Goal: Check status: Check status

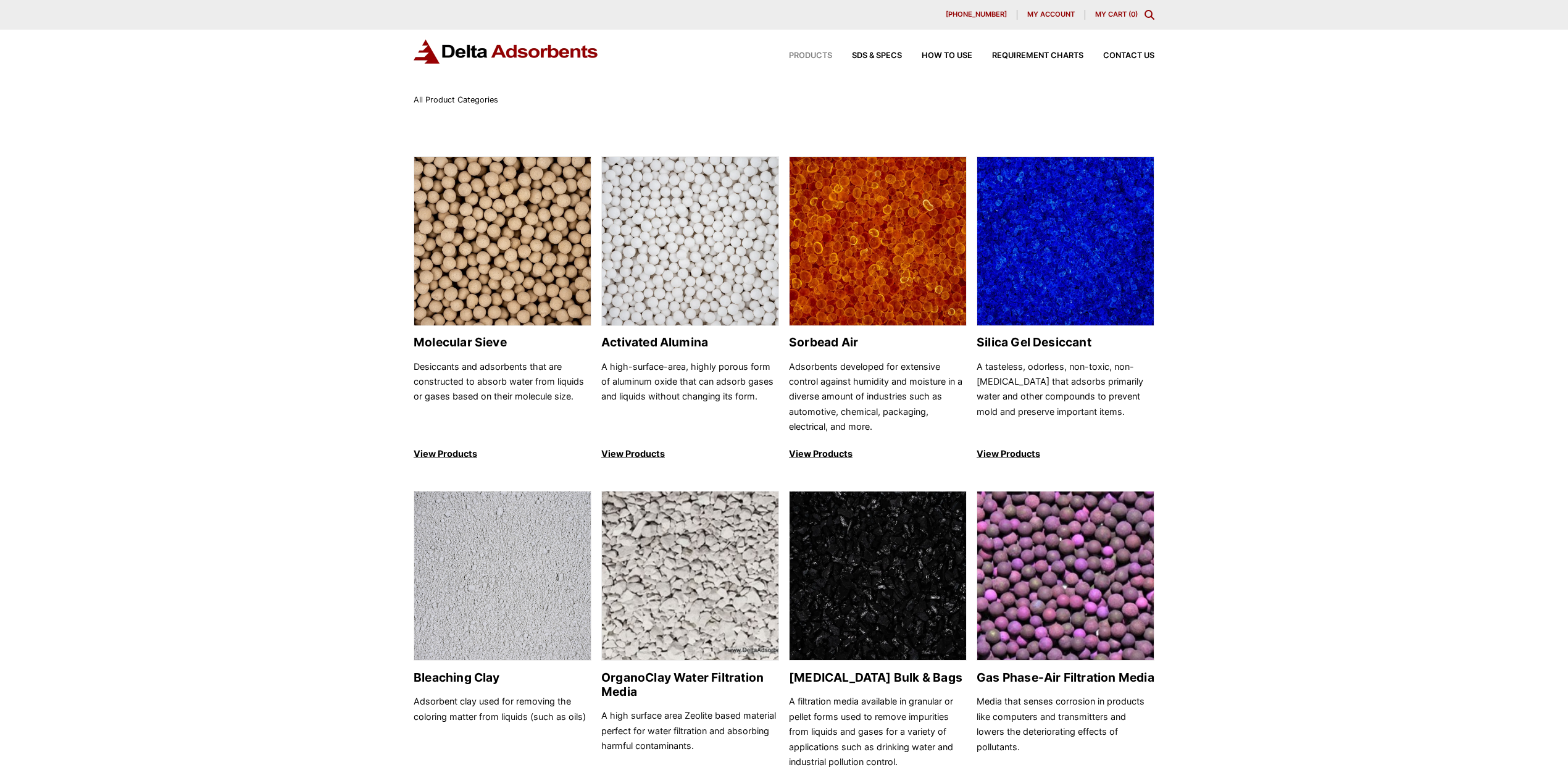
click at [1041, 18] on div "My account" at bounding box center [1051, 14] width 67 height 10
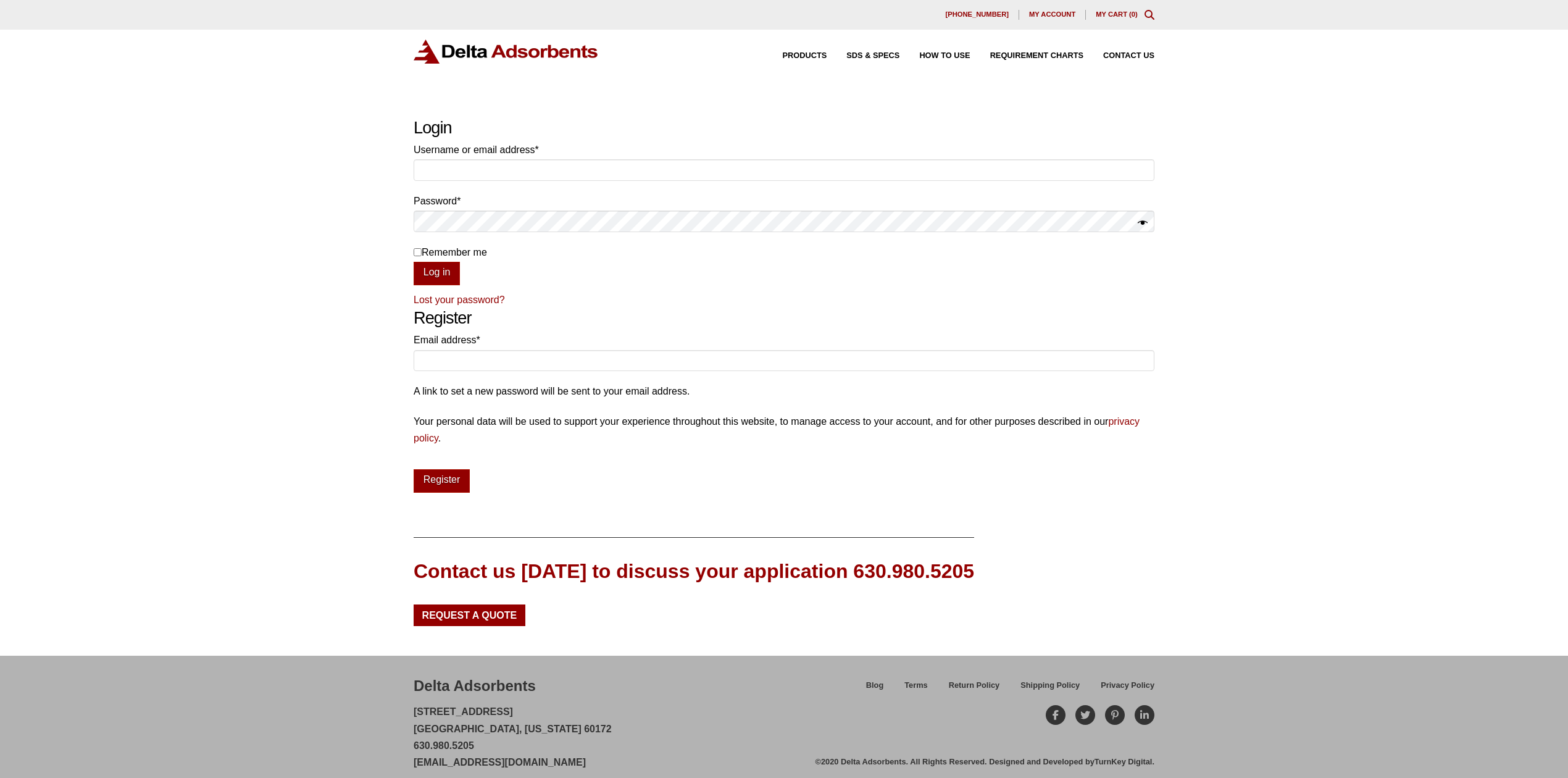
click at [492, 178] on p "Username or email address * Required" at bounding box center [784, 163] width 741 height 45
click at [492, 173] on input "Username or email address * Required" at bounding box center [784, 170] width 741 height 21
drag, startPoint x: 534, startPoint y: 171, endPoint x: 411, endPoint y: 169, distance: 123.0
click at [411, 169] on div "Our website has detected that you are using an outdated browser that will preve…" at bounding box center [784, 395] width 1568 height 790
paste input "AMASON@CHANLUU.COM"
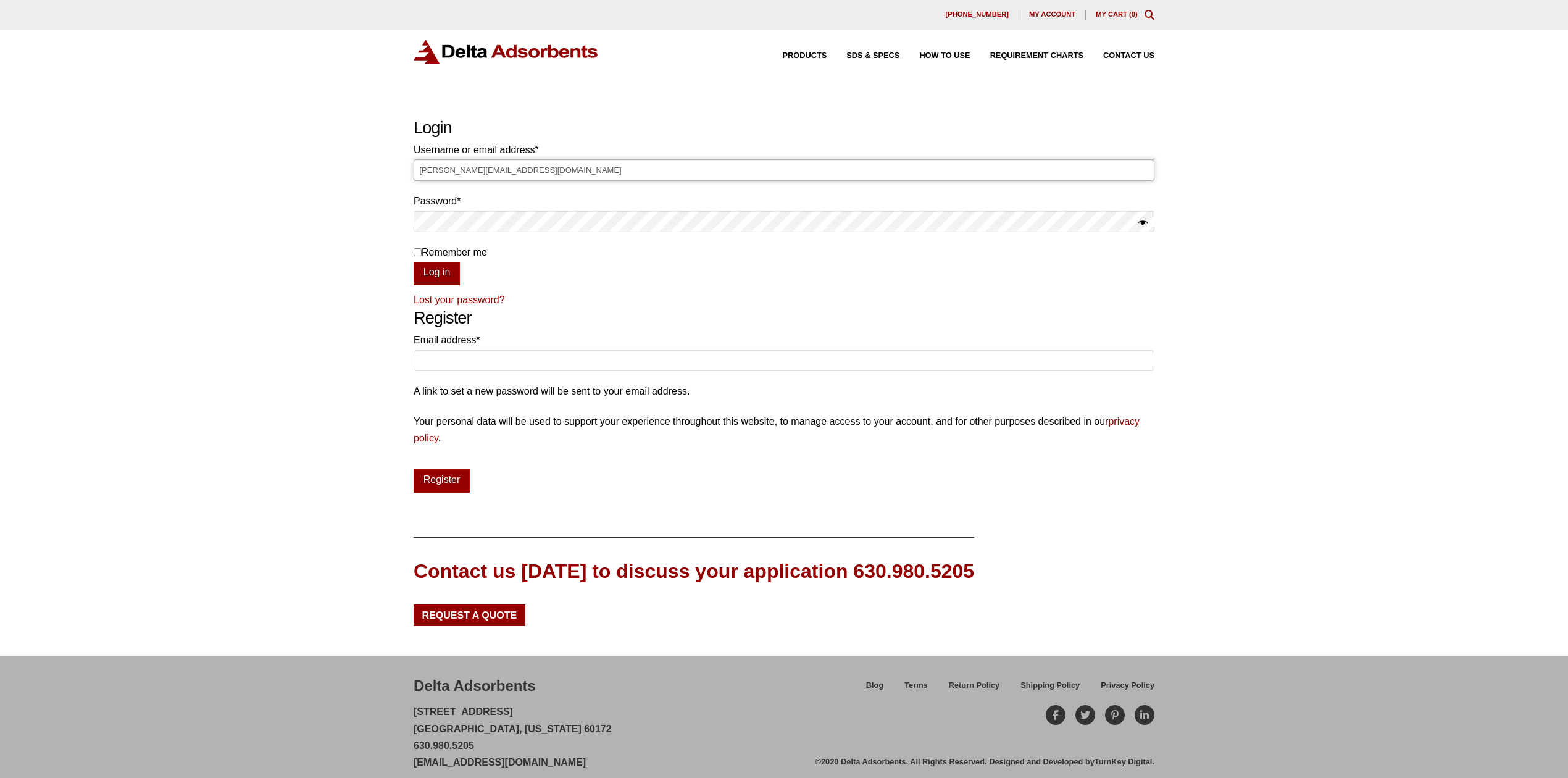
type input "AMASON@CHANLUU.COM"
click at [414, 262] on button "Log in" at bounding box center [437, 274] width 47 height 24
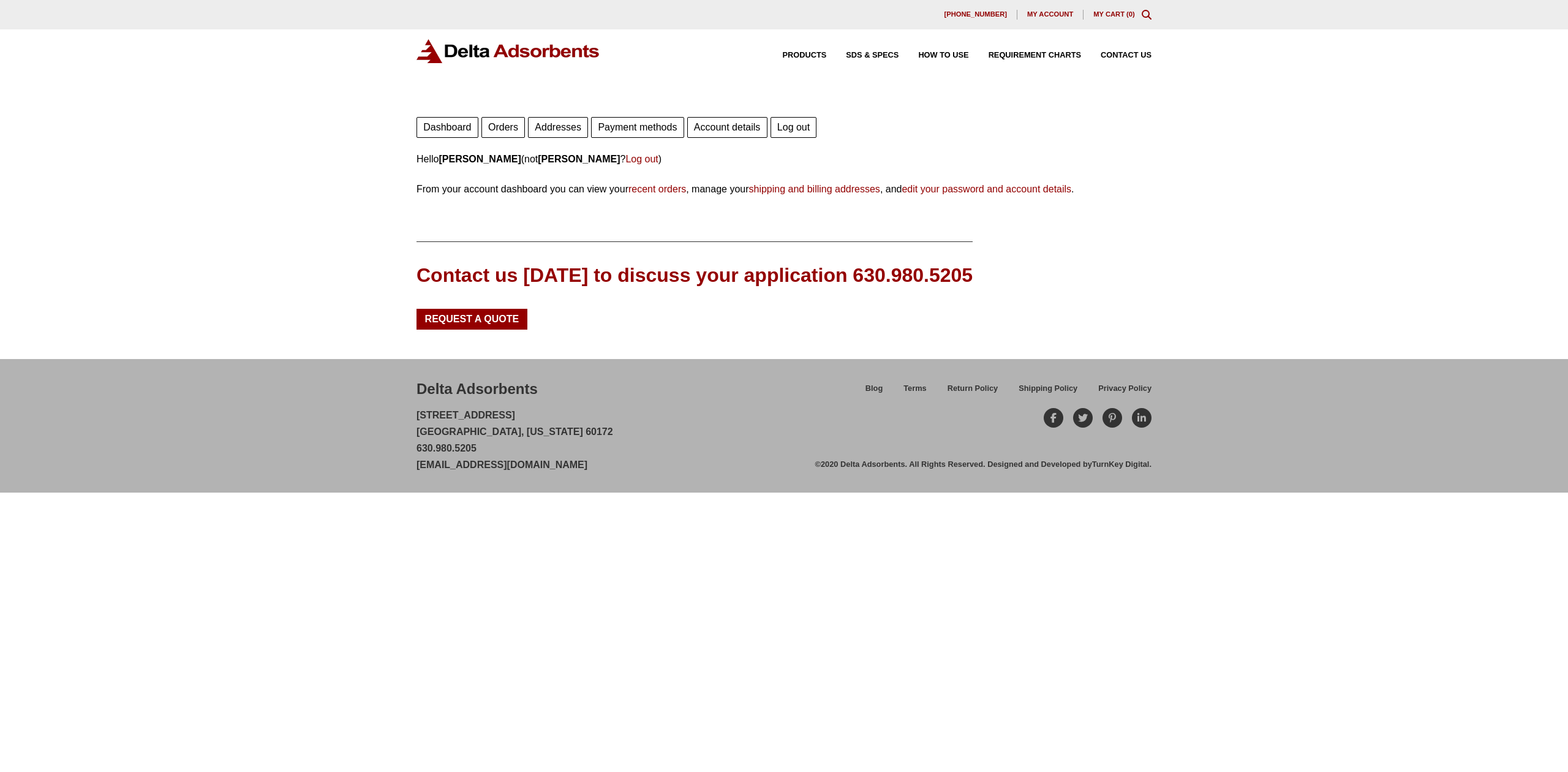
click at [494, 125] on link "Orders" at bounding box center [503, 128] width 44 height 21
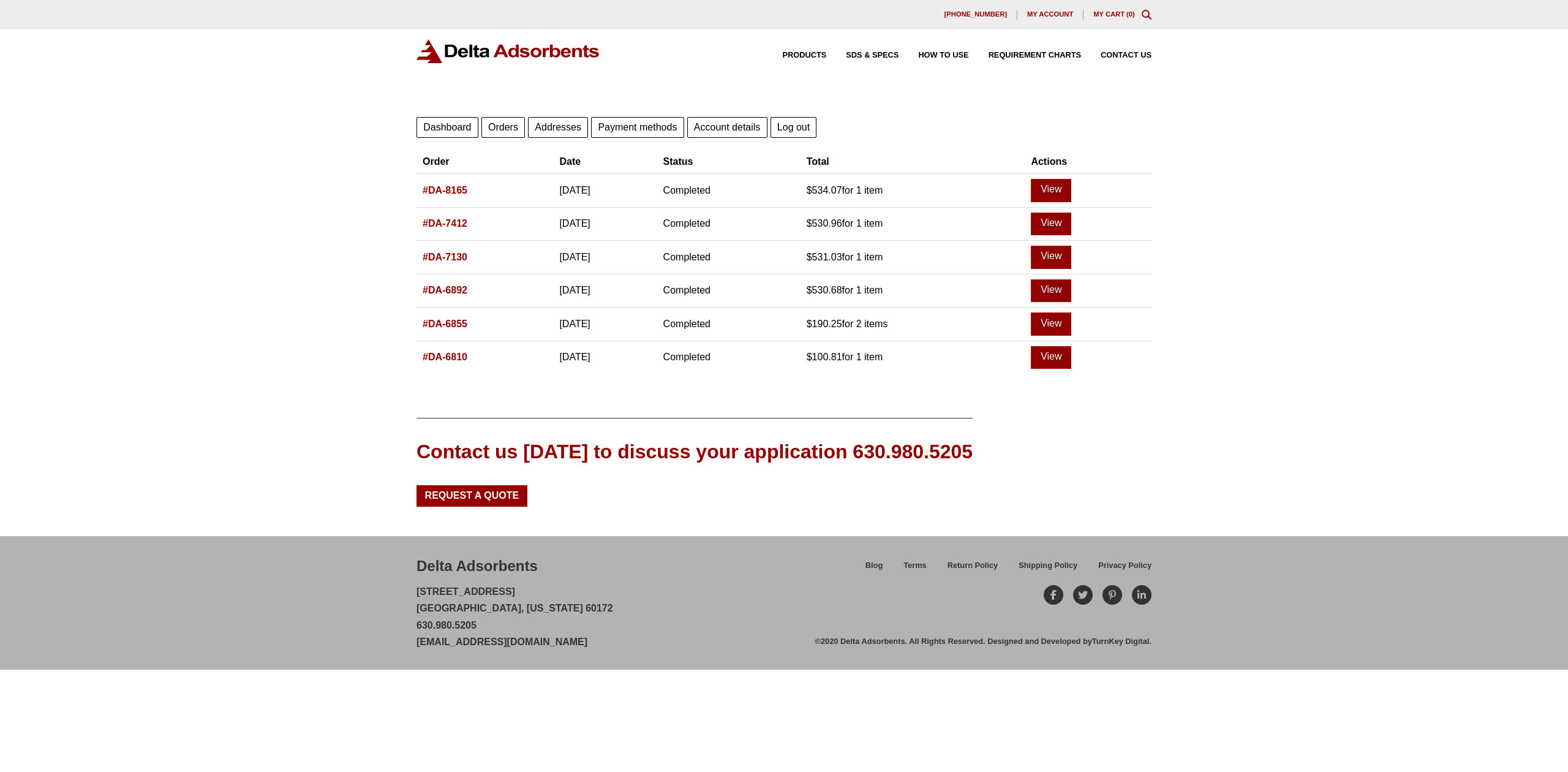
click at [459, 192] on link "#DA-8165" at bounding box center [445, 190] width 45 height 10
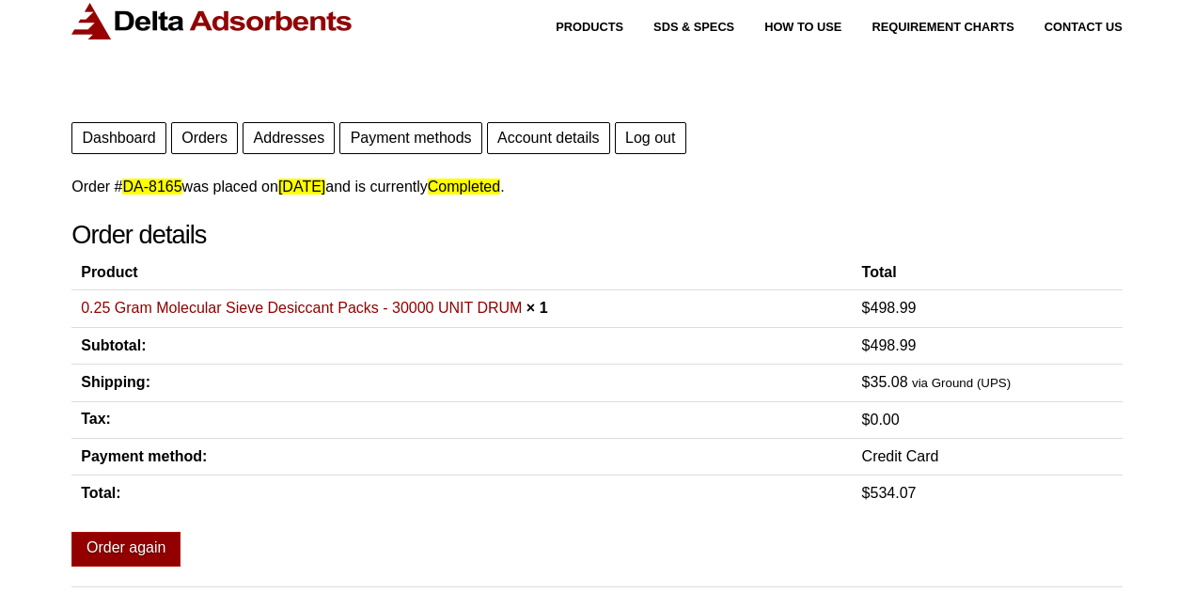
scroll to position [125, 0]
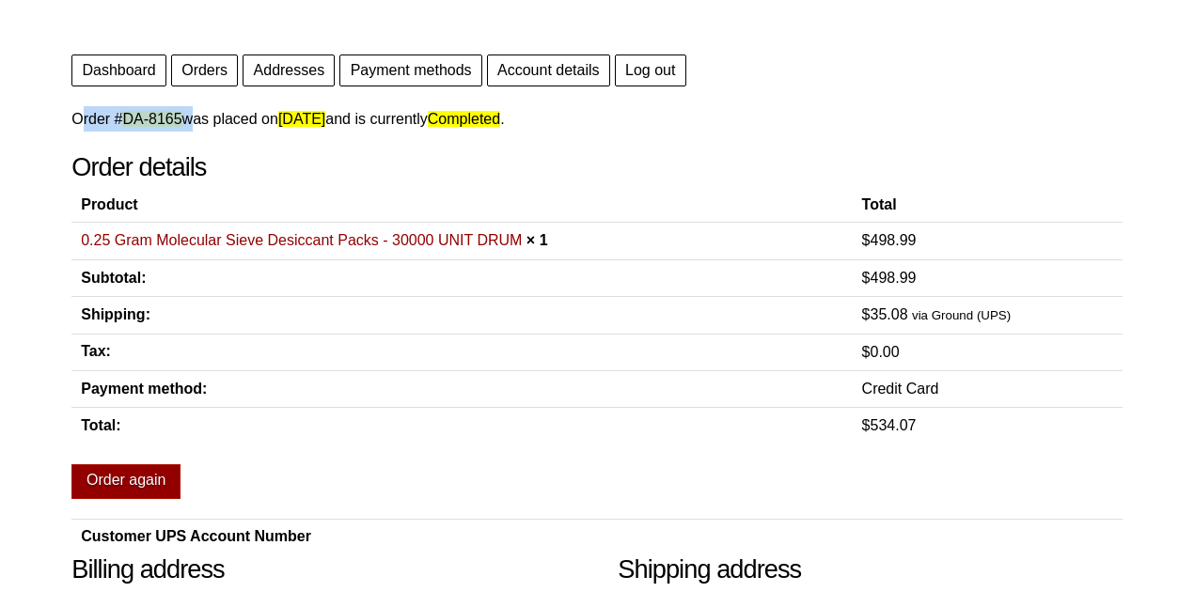
drag, startPoint x: 66, startPoint y: 122, endPoint x: 187, endPoint y: 122, distance: 121.3
click at [187, 122] on div "Our website has detected that you are using an outdated browser that will preve…" at bounding box center [597, 559] width 1194 height 1368
click at [170, 134] on div "Order # DA-8165 was placed on August 7, 2025 and is currently Completed . Order…" at bounding box center [596, 330] width 1051 height 449
drag, startPoint x: 182, startPoint y: 118, endPoint x: 124, endPoint y: 120, distance: 58.3
click at [124, 120] on p "Order # DA-8165 was placed on August 7, 2025 and is currently Completed ." at bounding box center [596, 118] width 1051 height 25
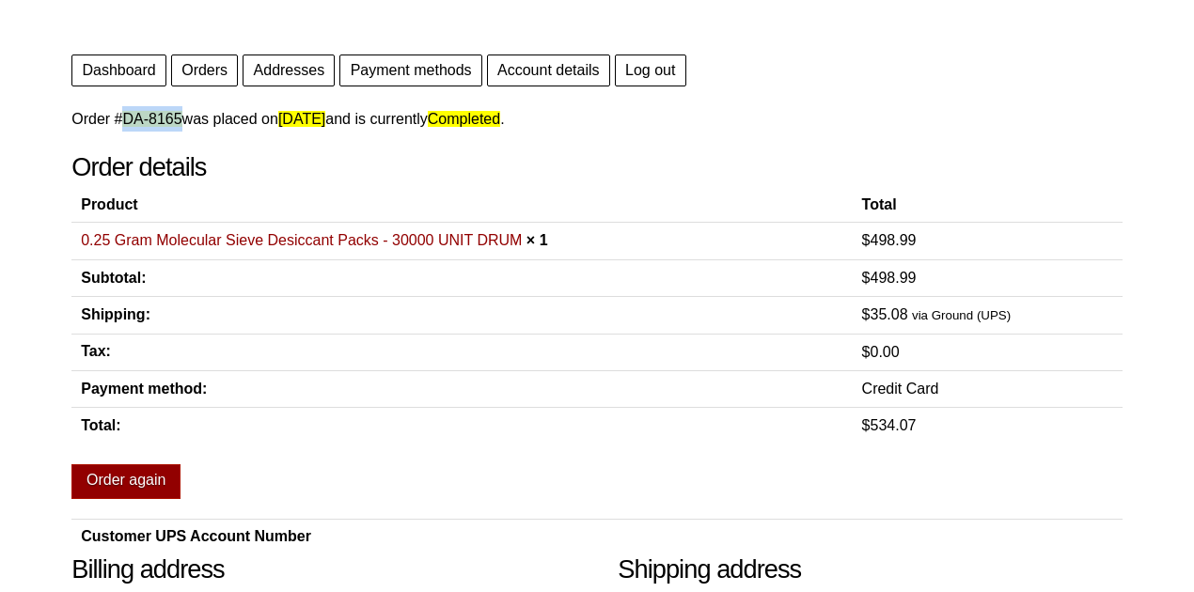
copy mark "DA-8165"
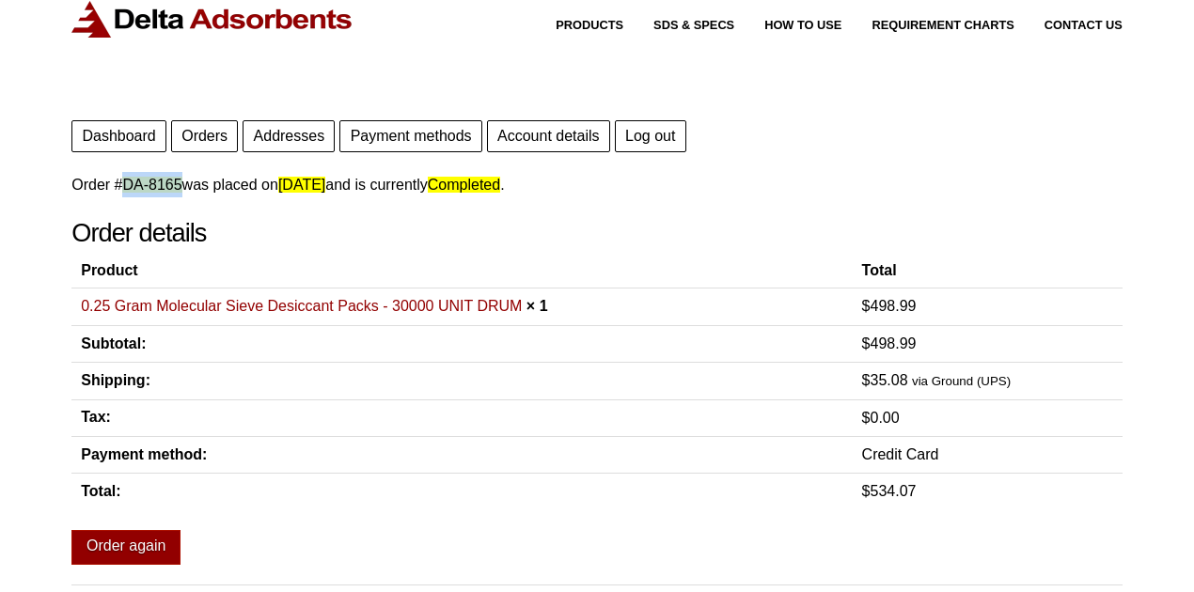
scroll to position [0, 0]
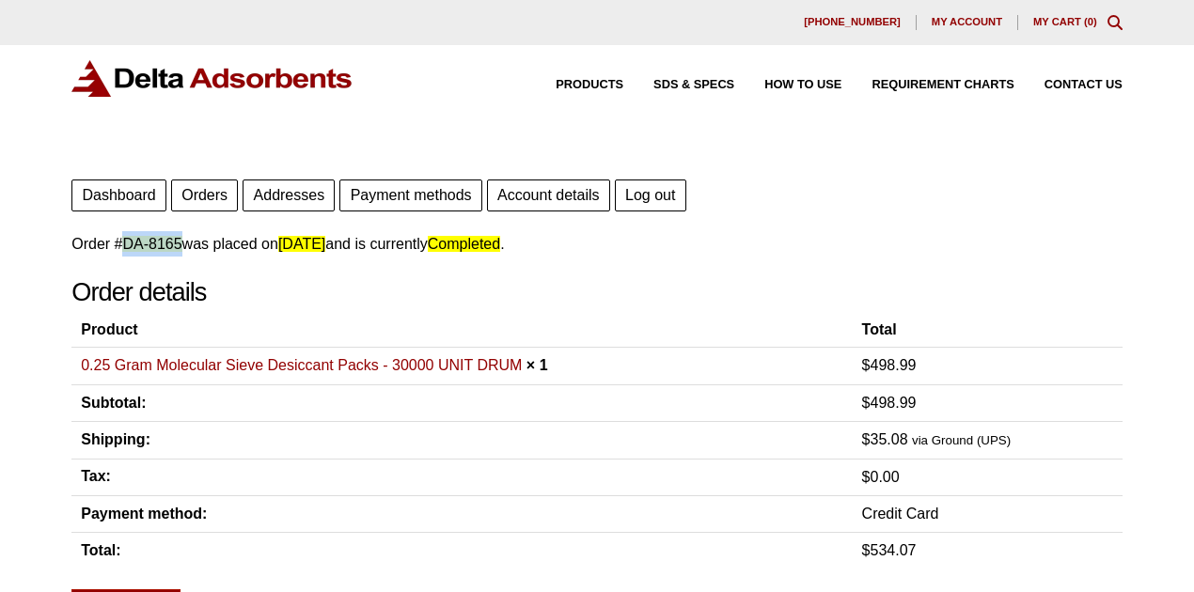
click at [133, 253] on p "Order # DA-8165 was placed on August 7, 2025 and is currently Completed ." at bounding box center [596, 243] width 1051 height 25
drag, startPoint x: 182, startPoint y: 244, endPoint x: 399, endPoint y: 122, distance: 248.4
click at [160, 231] on p "Order # DA-8165 was placed on August 7, 2025 and is currently Completed ." at bounding box center [596, 243] width 1051 height 25
click at [567, 80] on span "Products" at bounding box center [590, 85] width 68 height 12
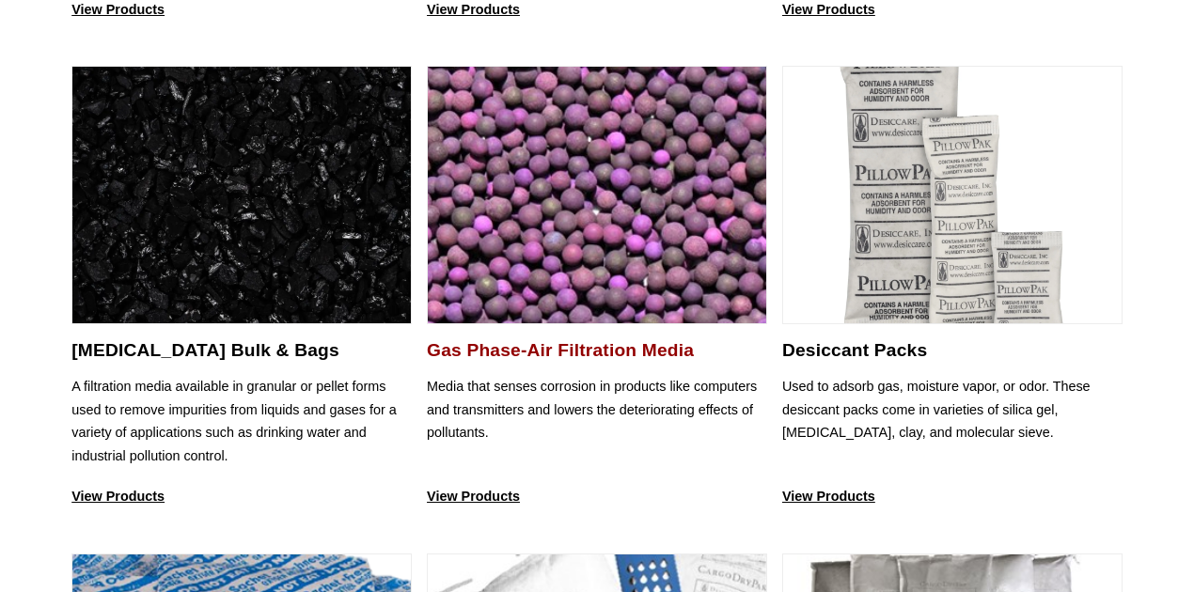
scroll to position [1128, 0]
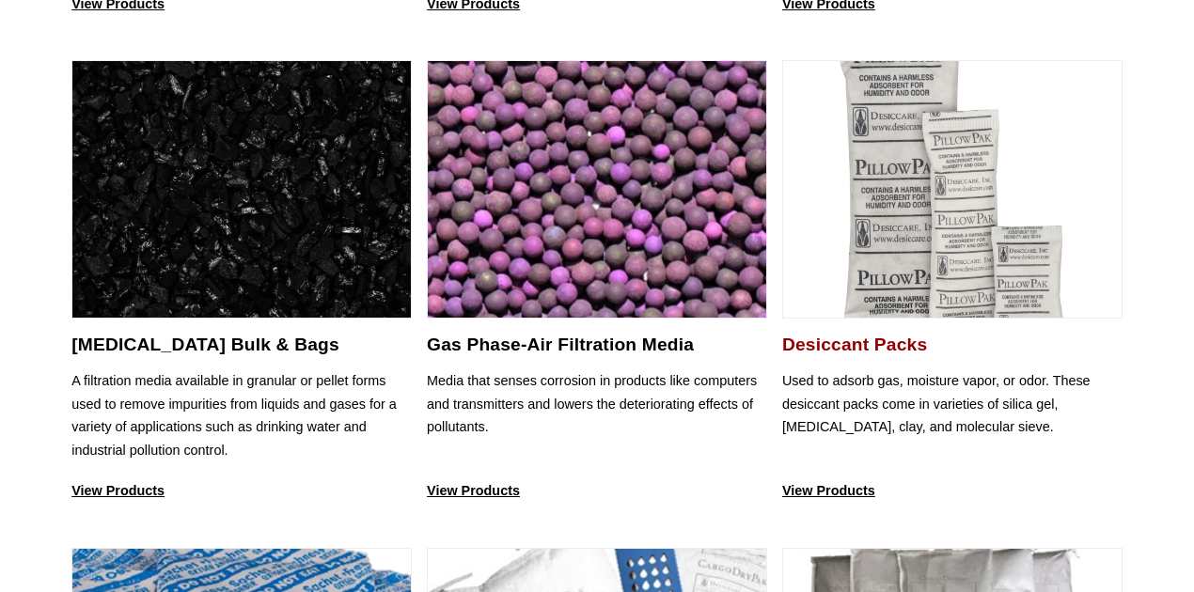
click at [851, 414] on p "Used to adsorb gas, moisture vapor, or odor. These desiccant packs come in vari…" at bounding box center [952, 416] width 340 height 92
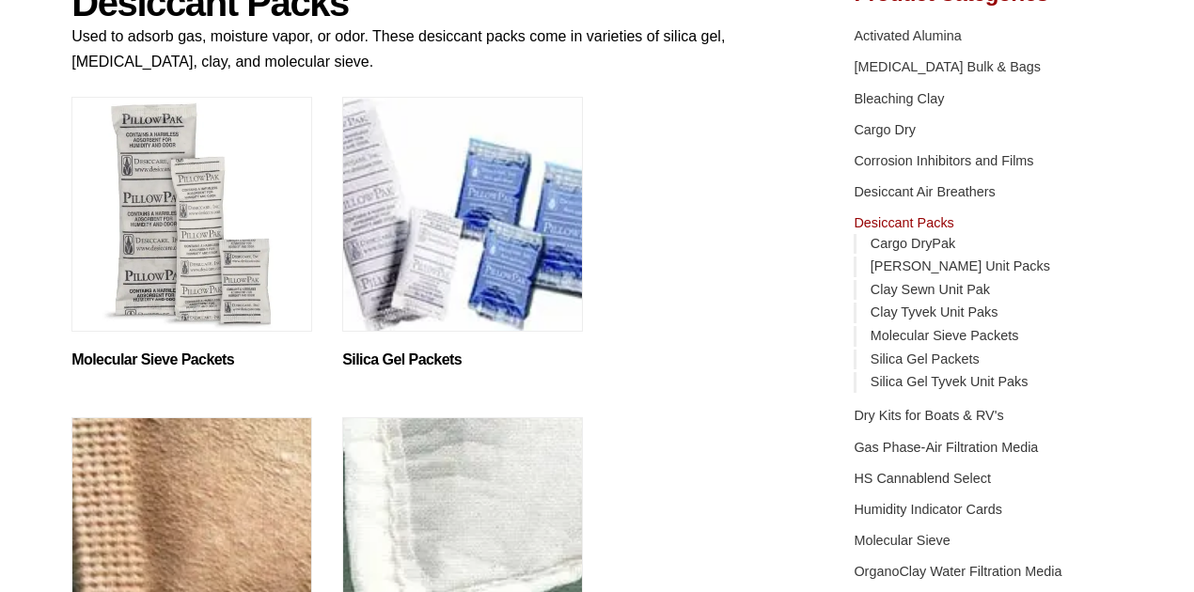
scroll to position [313, 0]
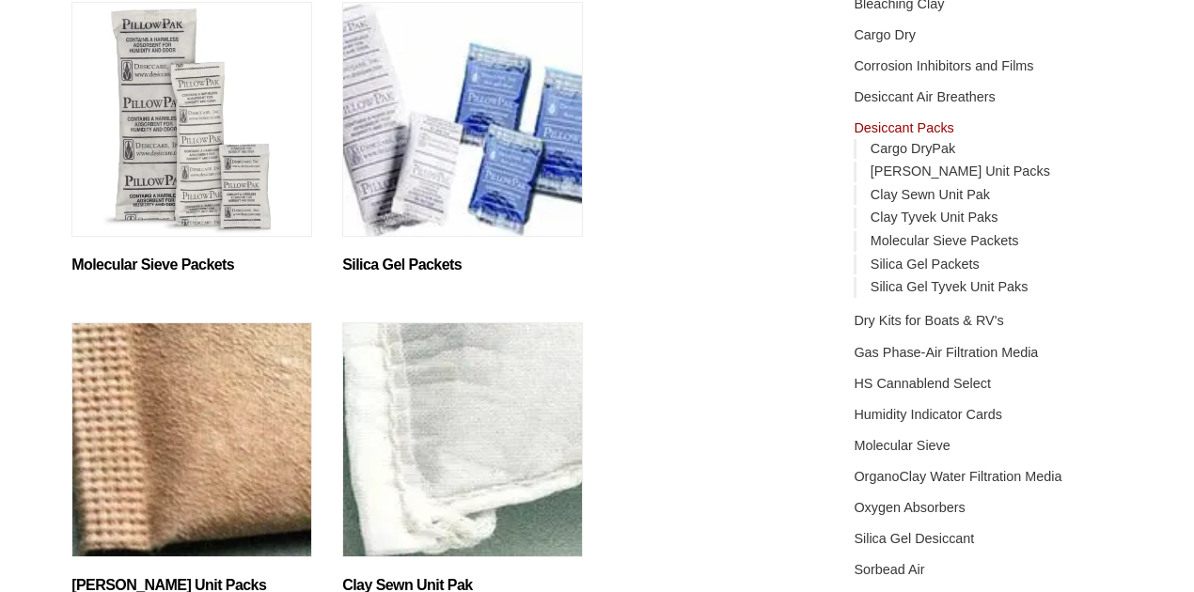
click at [156, 213] on img "Visit product category Molecular Sieve Packets" at bounding box center [191, 119] width 241 height 235
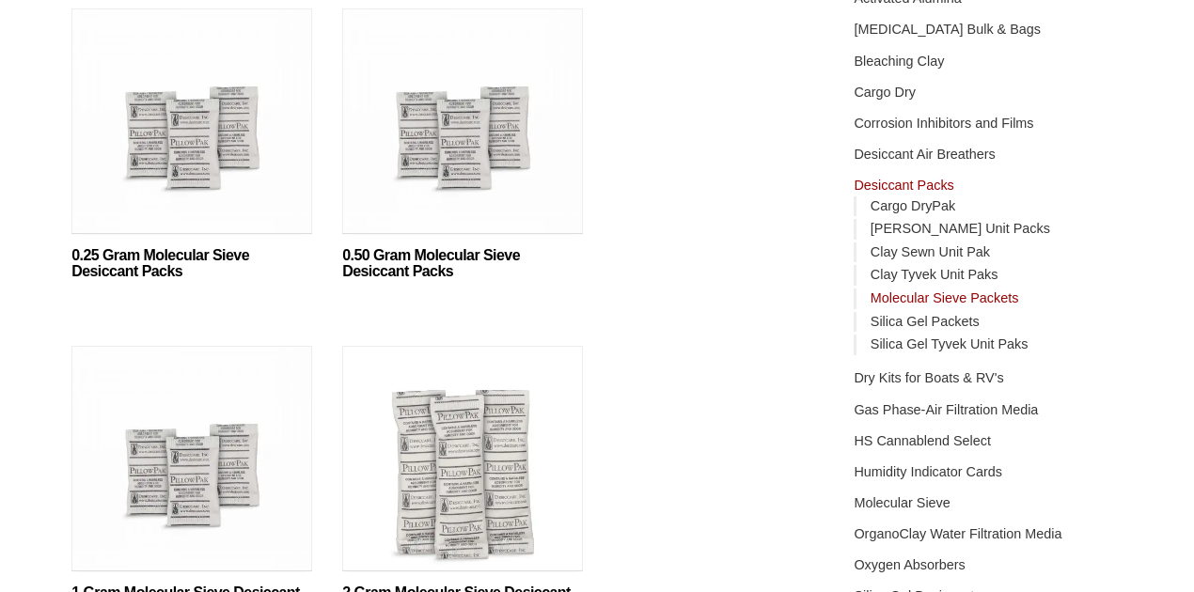
scroll to position [125, 0]
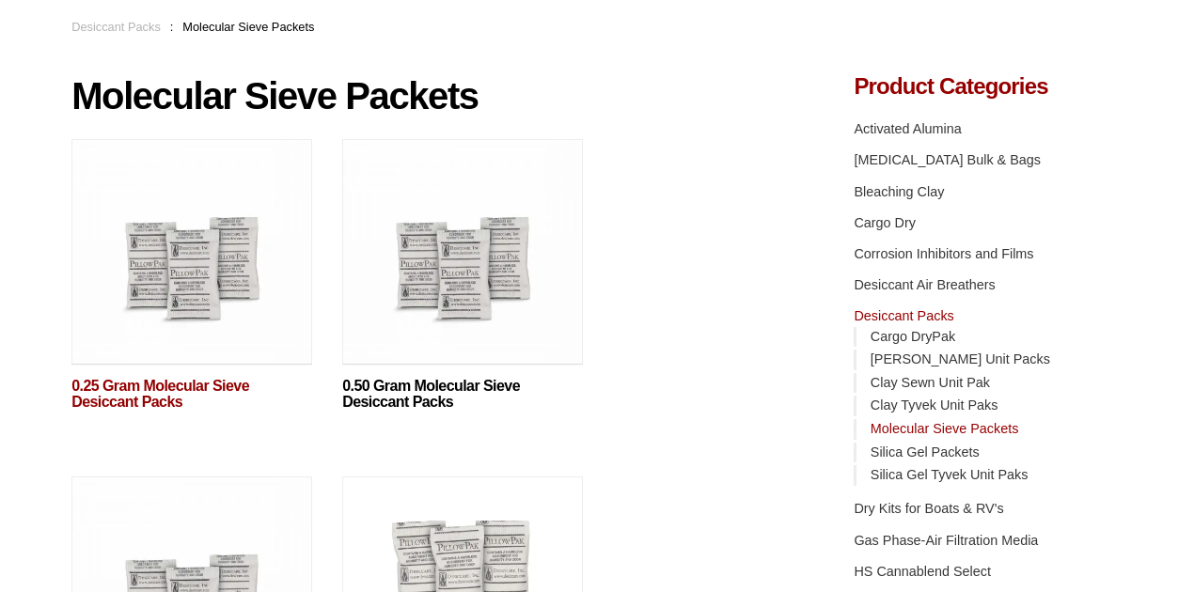
click at [165, 391] on link "0.25 Gram Molecular Sieve Desiccant Packs" at bounding box center [191, 395] width 241 height 32
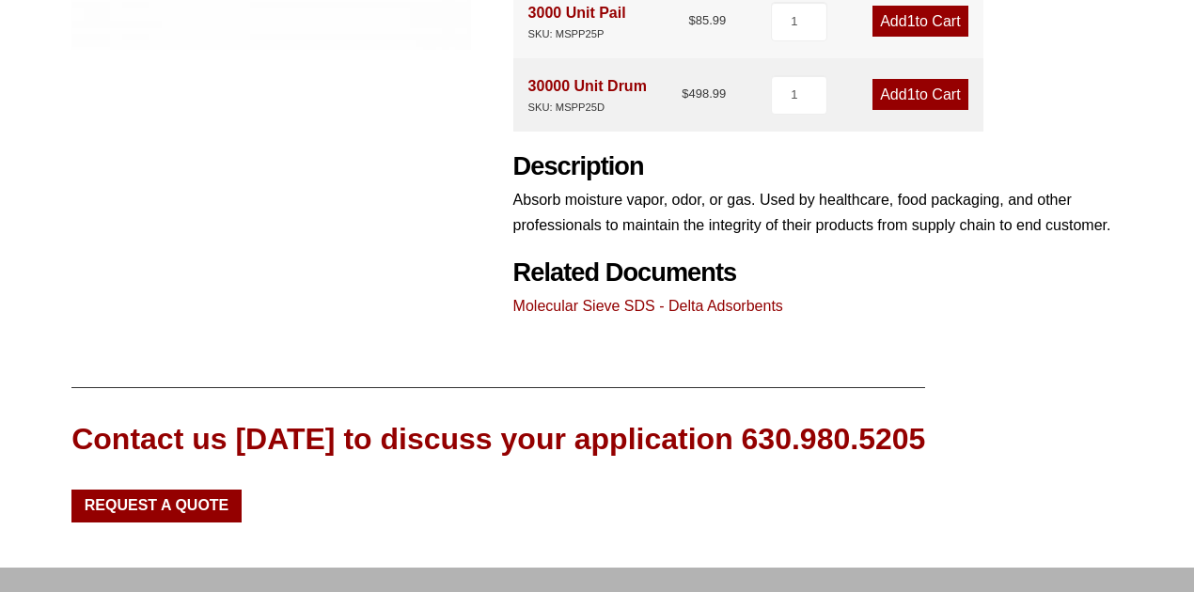
scroll to position [626, 0]
click at [575, 313] on link "Molecular Sieve SDS - Delta Adsorbents" at bounding box center [648, 306] width 270 height 16
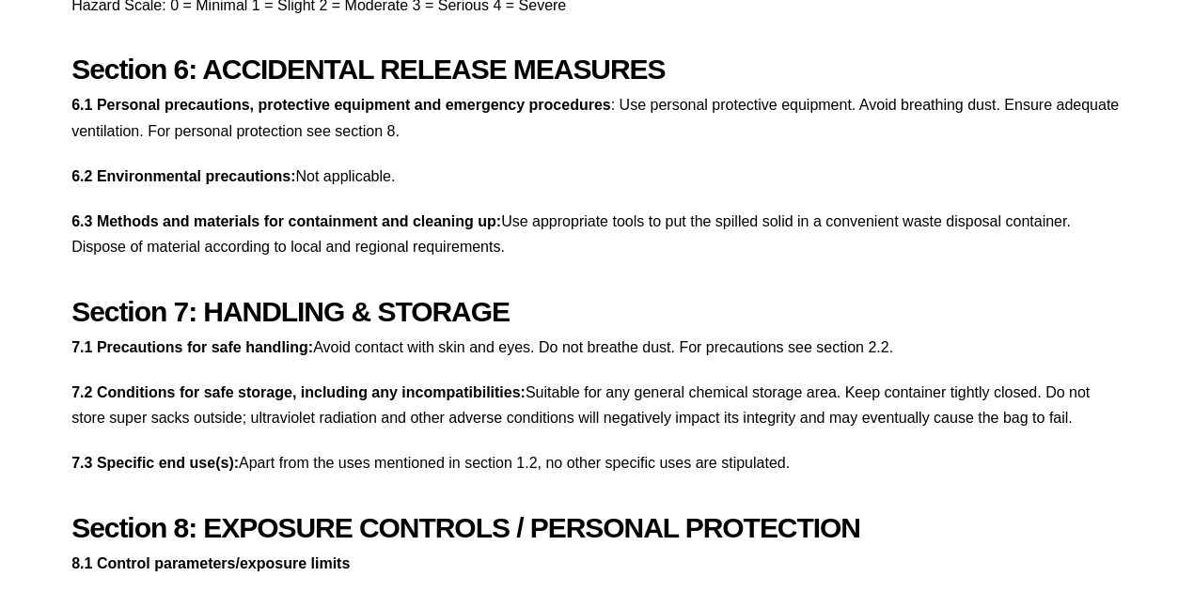
scroll to position [3009, 0]
